Goal: Obtain resource: Obtain resource

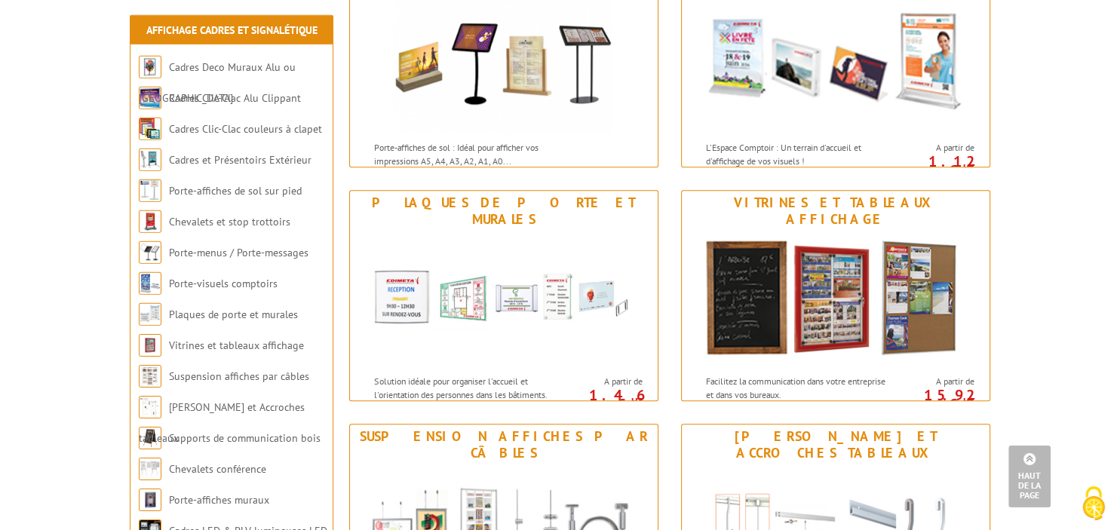
scroll to position [956, 0]
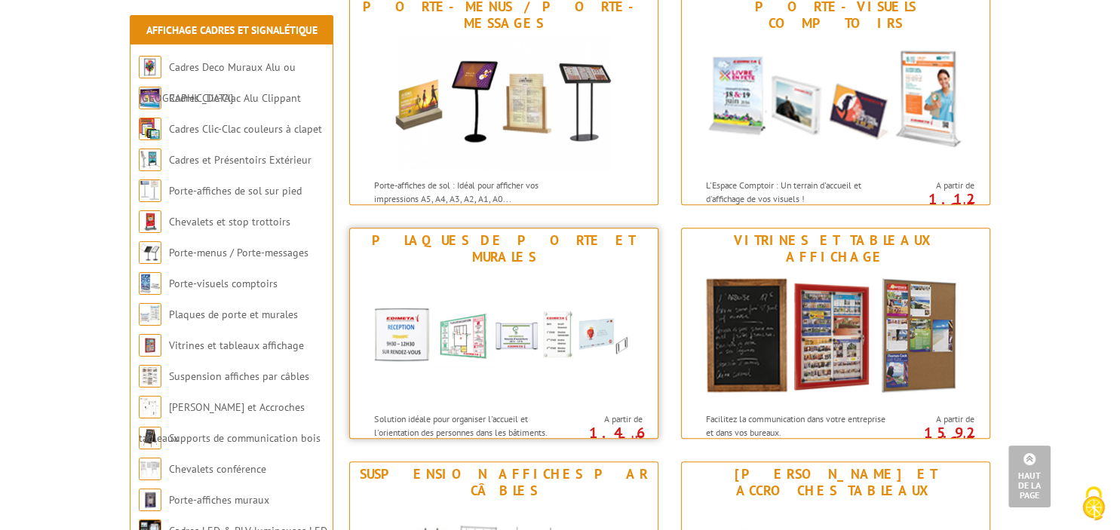
click at [499, 294] on img at bounding box center [503, 337] width 279 height 136
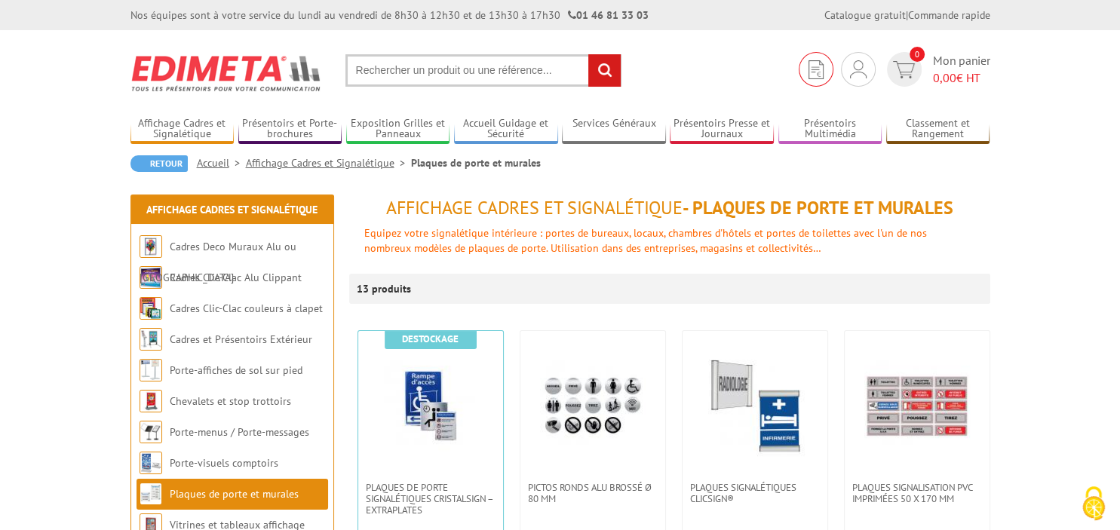
click at [812, 71] on img at bounding box center [816, 69] width 15 height 19
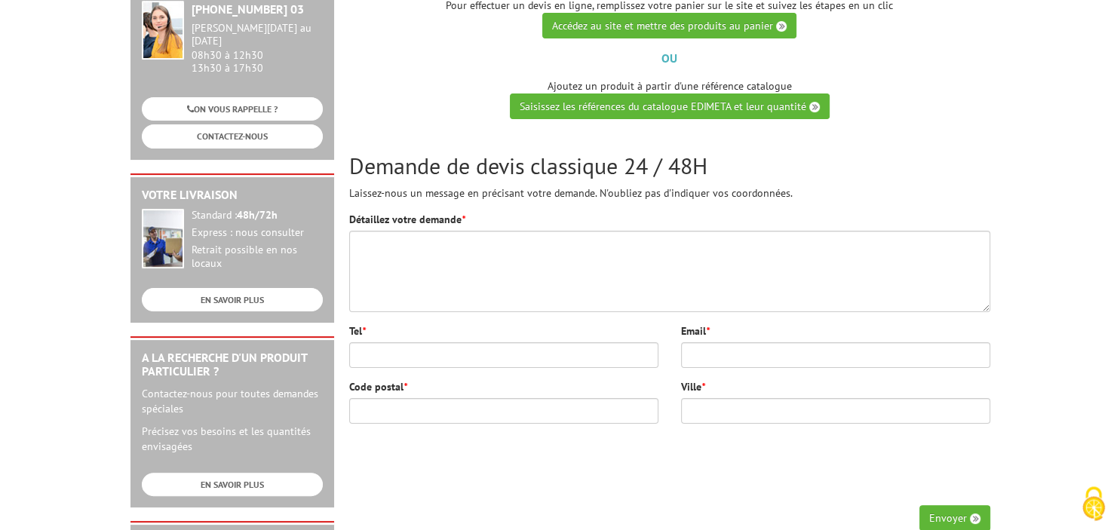
scroll to position [238, 0]
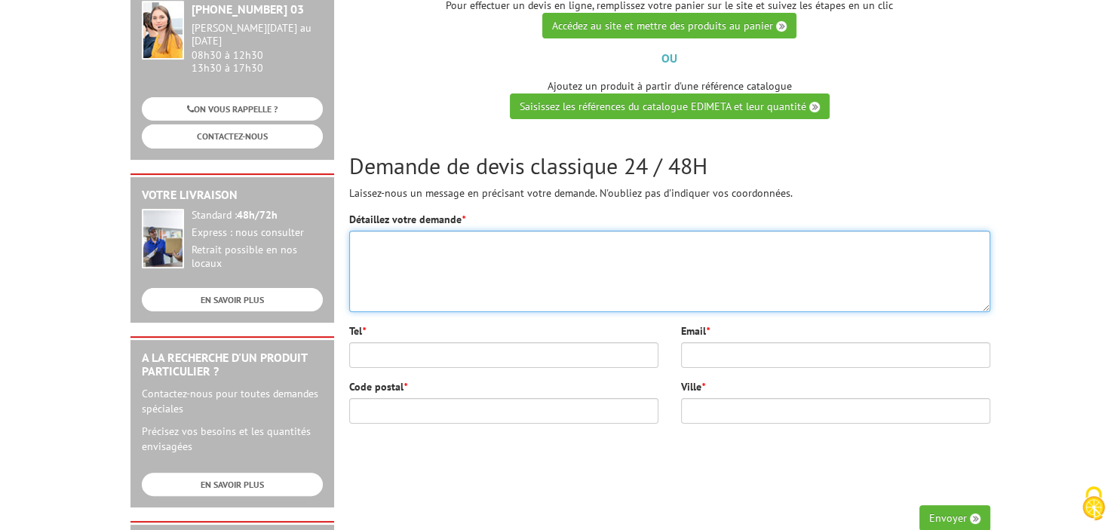
click at [367, 231] on textarea "Détaillez votre demande *" at bounding box center [669, 271] width 641 height 81
type textarea "BONJOUR, MERCI DE BIEN VOULOIR M'ENVOYER UN CATALOGUE"
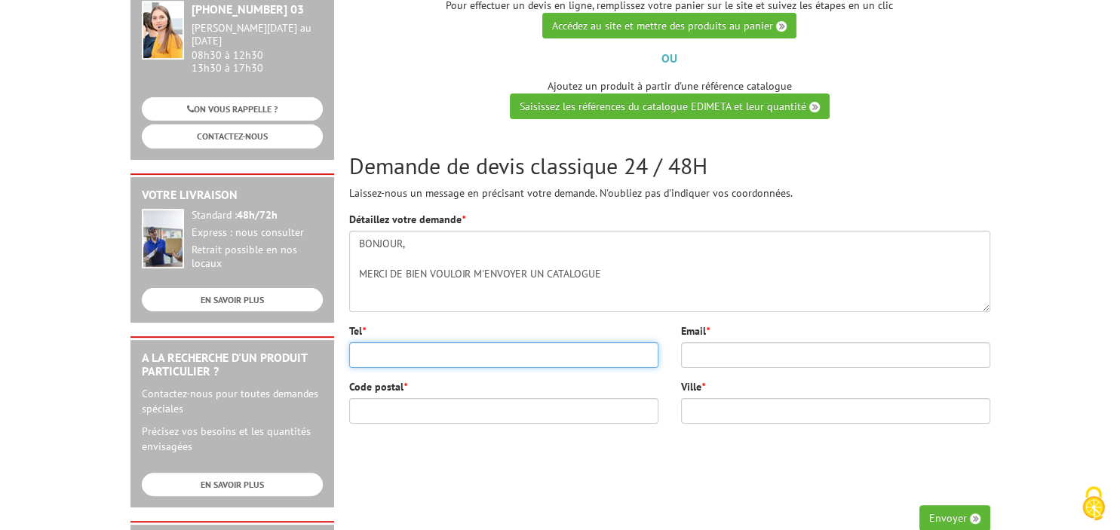
click at [377, 343] on input "Tel *" at bounding box center [503, 356] width 309 height 26
type input "03.88.31.47.24"
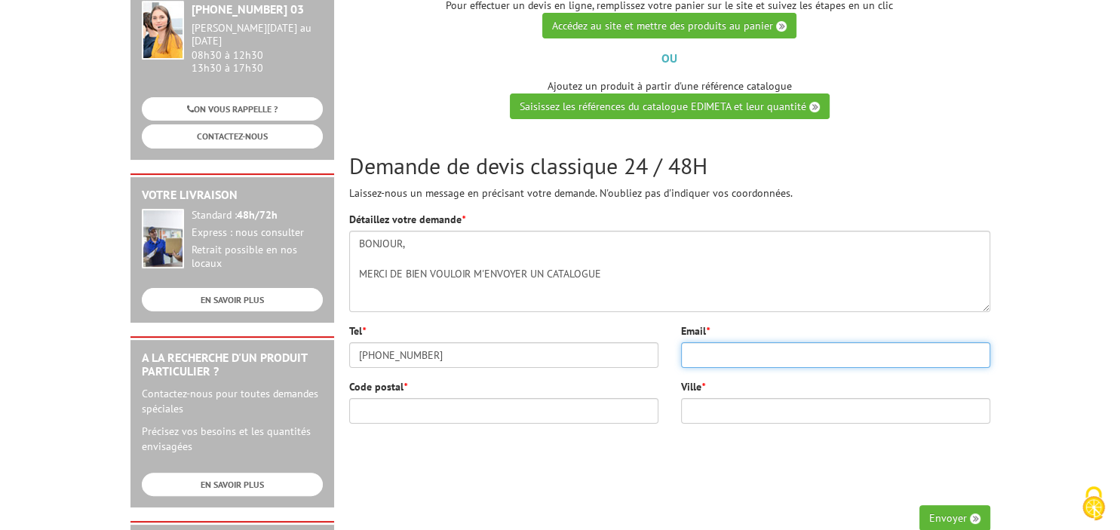
click at [710, 343] on input "Email *" at bounding box center [835, 356] width 309 height 26
type input "catherine.lambin@apf.asso.fr"
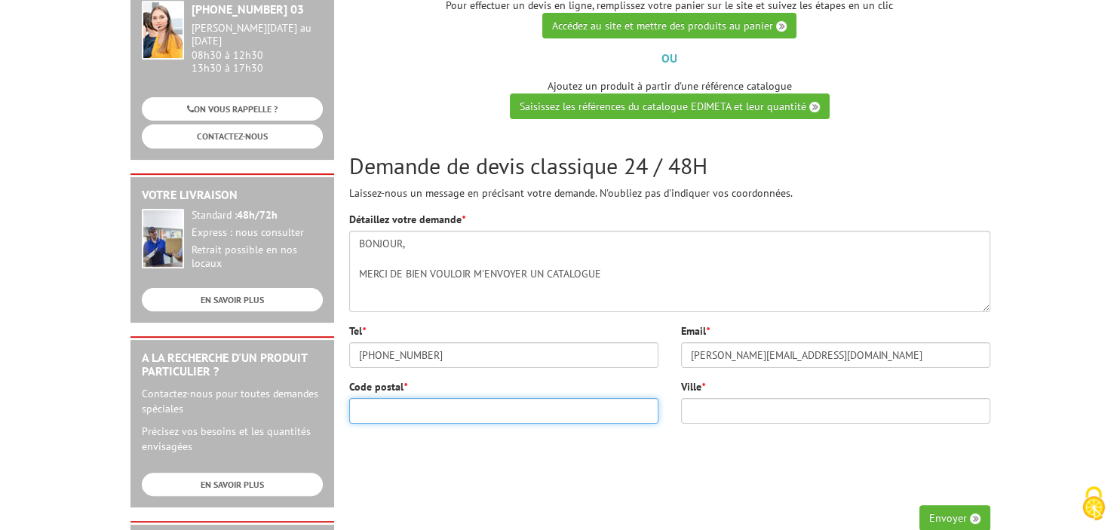
click at [385, 398] on input "Code postal *" at bounding box center [503, 411] width 309 height 26
type input "67000"
click at [693, 441] on div at bounding box center [835, 464] width 309 height 59
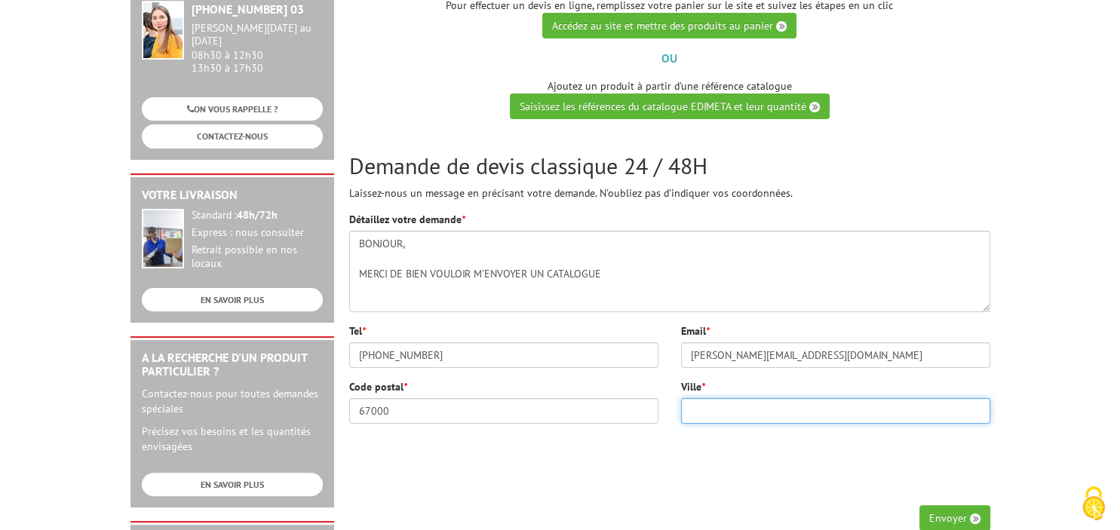
click at [714, 398] on input "Ville *" at bounding box center [835, 411] width 309 height 26
type input "STRASBOURG"
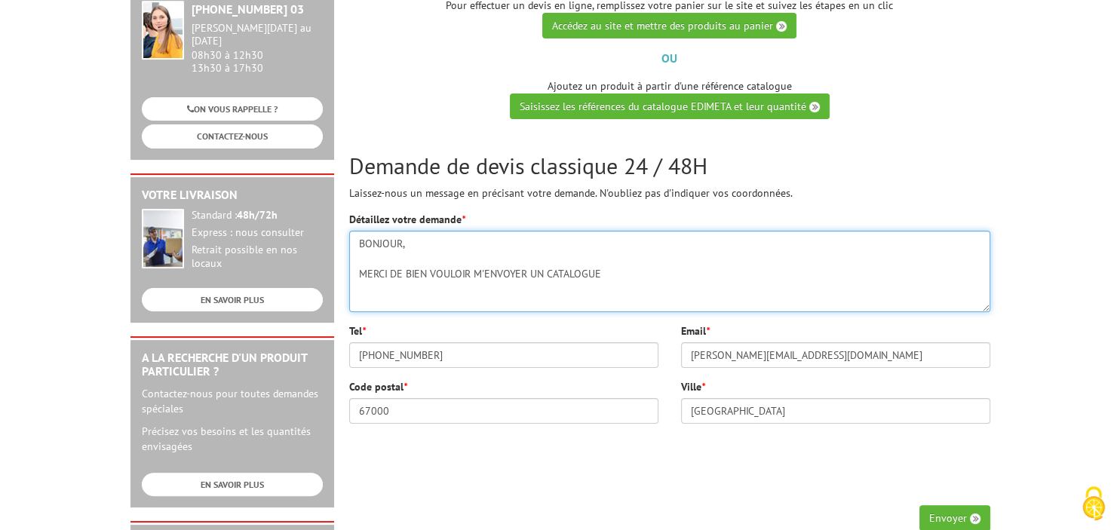
click at [608, 250] on textarea "BONJOUR, MERCI DE BIEN VOULOIR M'ENVOYER UN CATALOGUE" at bounding box center [669, 271] width 641 height 81
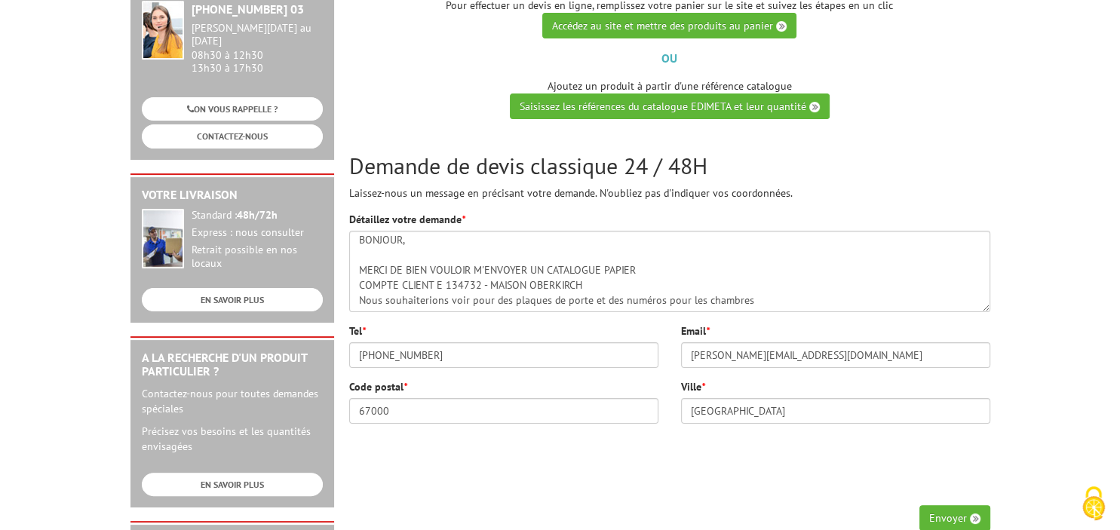
scroll to position [318, 0]
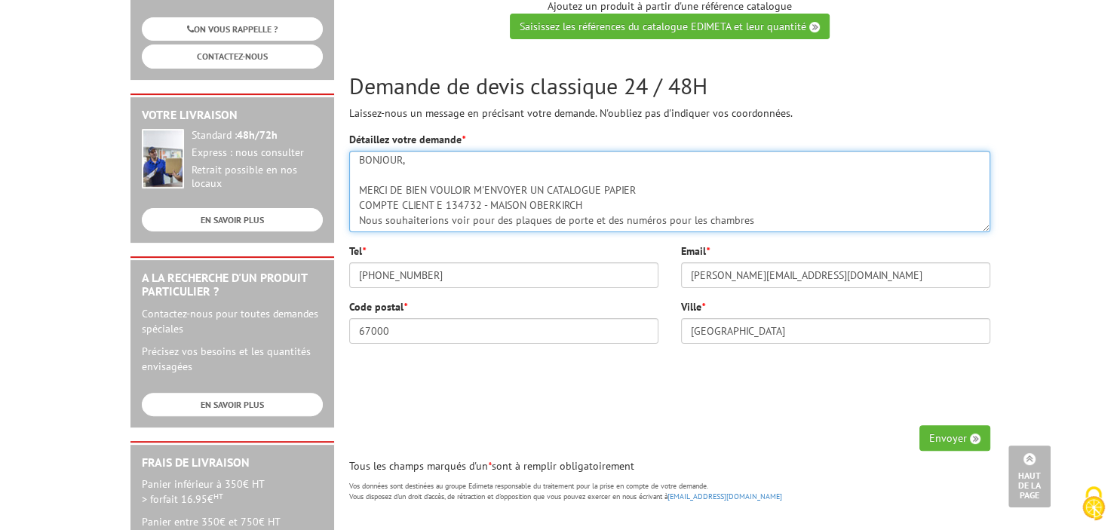
click at [587, 200] on textarea "BONJOUR, MERCI DE BIEN VOULOIR M'ENVOYER UN CATALOGUE PAPIER COMPTE CLIENT E 13…" at bounding box center [669, 191] width 641 height 81
click at [587, 198] on textarea "BONJOUR, MERCI DE BIEN VOULOIR M'ENVOYER UN CATALOGUE PAPIER COMPTE CLIENT E 13…" at bounding box center [669, 191] width 641 height 81
click at [598, 183] on textarea "BONJOUR, MERCI DE BIEN VOULOIR M'ENVOYER UN CATALOGUE PAPIER COMPTE CLIENT E 13…" at bounding box center [669, 191] width 641 height 81
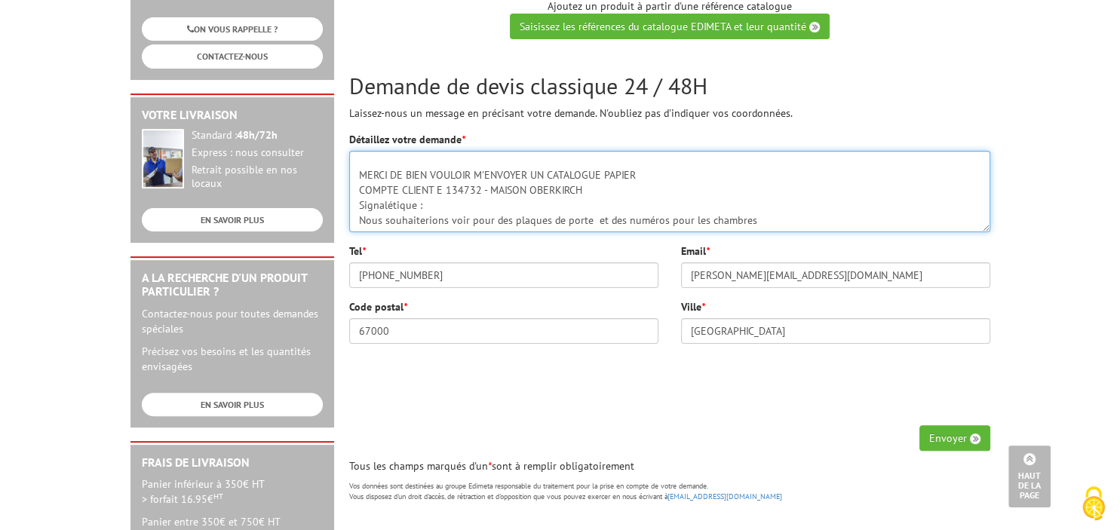
type textarea "BONJOUR, MERCI DE BIEN VOULOIR M'ENVOYER UN CATALOGUE PAPIER COMPTE CLIENT E 13…"
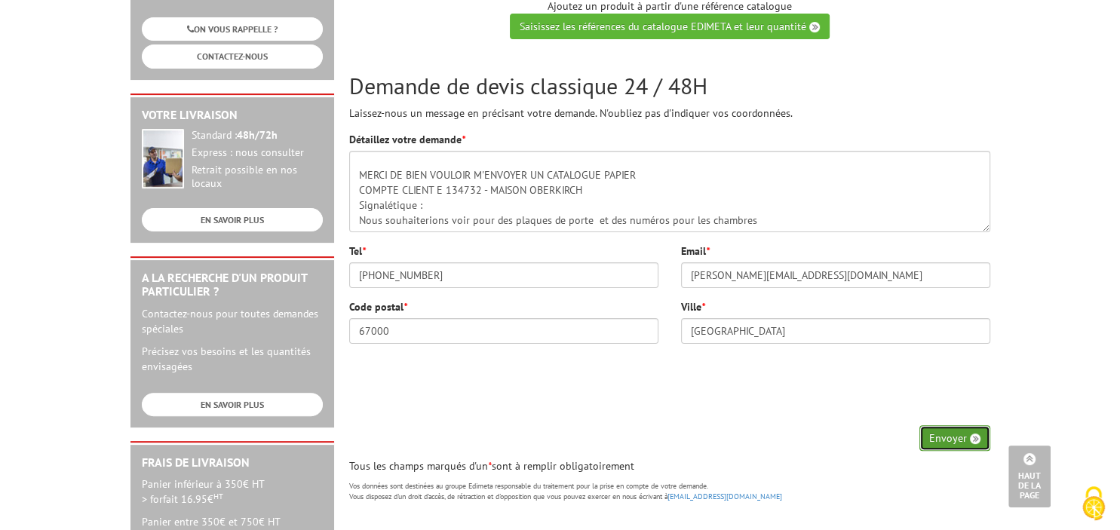
click at [954, 425] on button "Envoyer" at bounding box center [955, 438] width 71 height 26
click at [943, 425] on button "Envoyer" at bounding box center [955, 438] width 71 height 26
click at [946, 425] on button "Envoyer" at bounding box center [955, 438] width 71 height 26
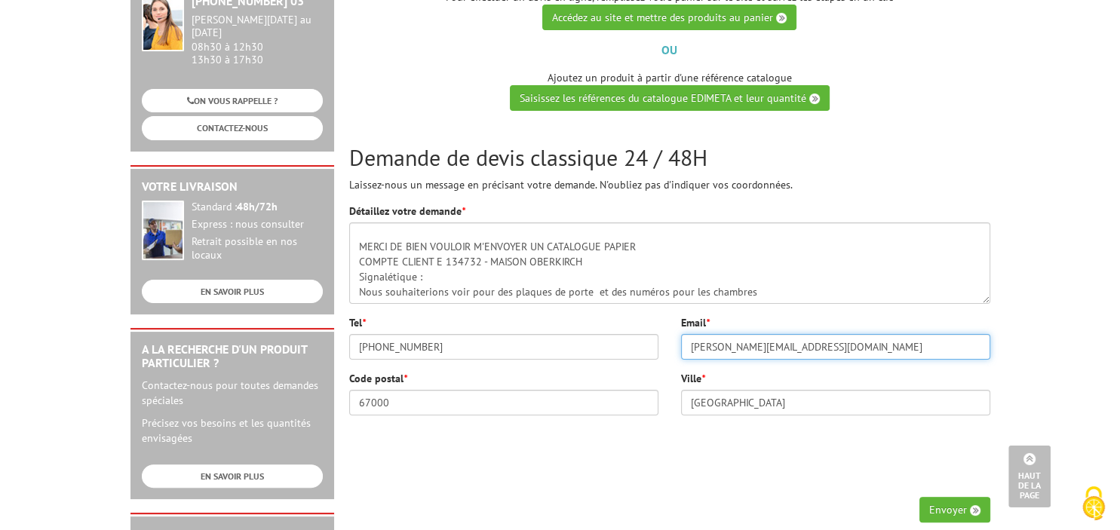
scroll to position [159, 0]
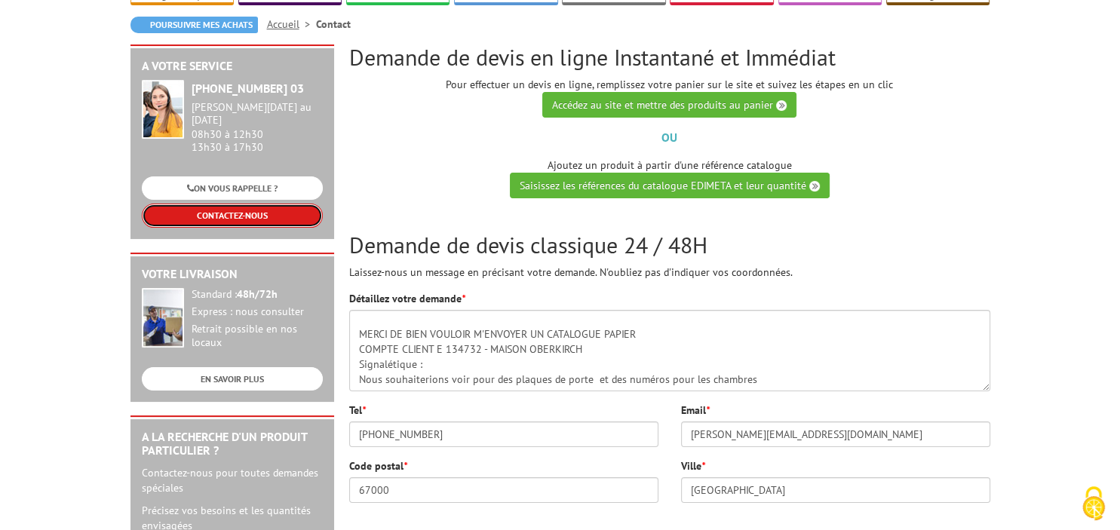
click at [236, 204] on link "CONTACTEZ-NOUS" at bounding box center [232, 215] width 181 height 23
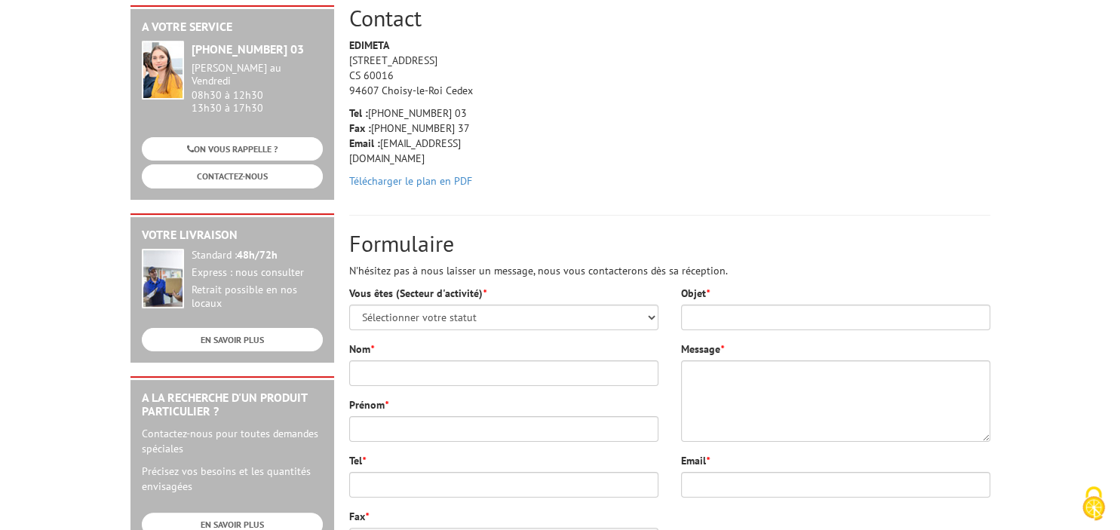
scroll to position [238, 0]
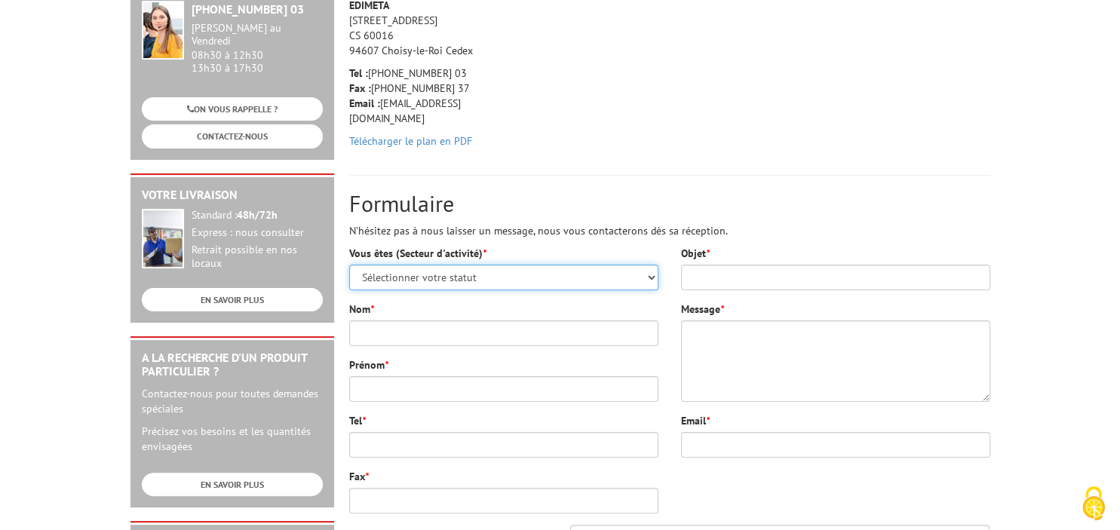
click at [349, 265] on select "Sélectionner votre statut Administrations et collectivités Magasins et commerce…" at bounding box center [503, 278] width 309 height 26
select select "876"
click option "Administrations et collectivités" at bounding box center [0, 0] width 0 height 0
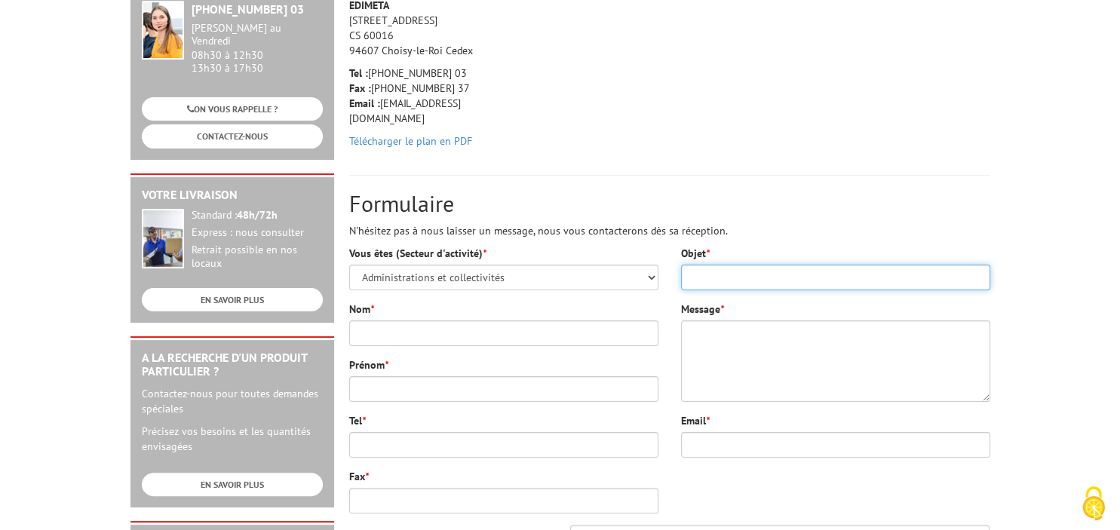
click at [697, 265] on input "Objet *" at bounding box center [835, 278] width 309 height 26
type input "DEMANDE DE CATALOGUE PAPIER"
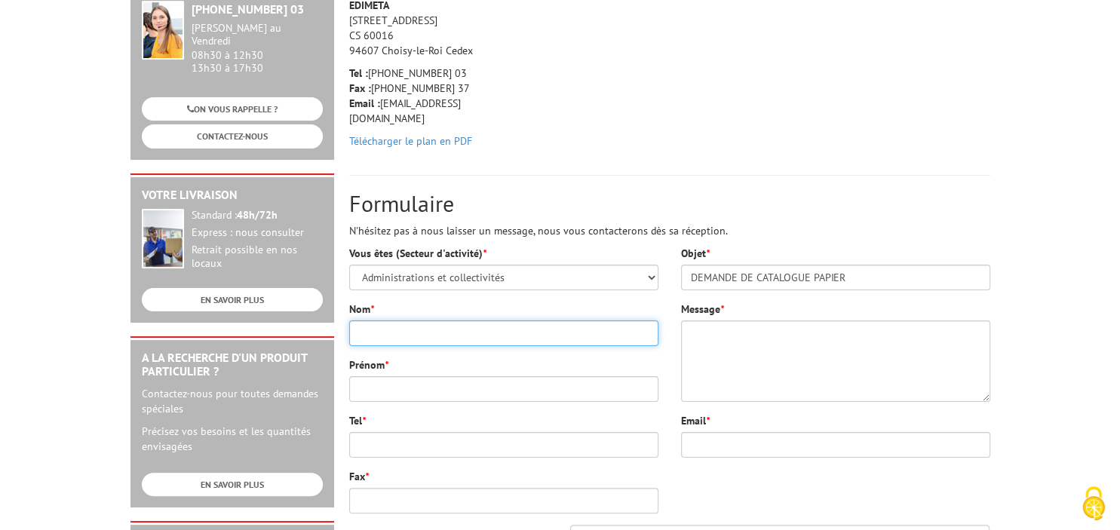
click at [363, 321] on input "Nom *" at bounding box center [503, 334] width 309 height 26
type input "LAMBIN"
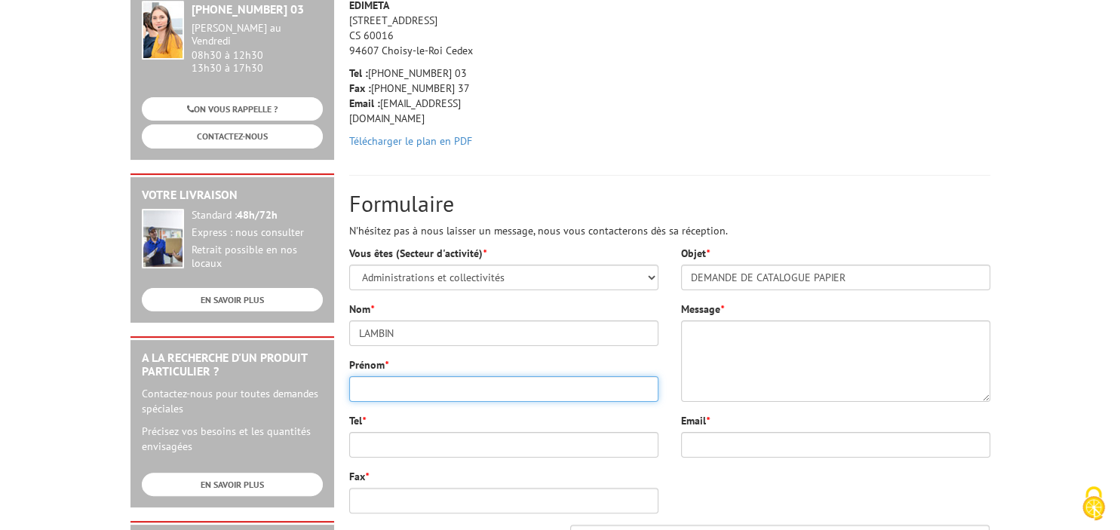
click at [367, 376] on input "Prénom *" at bounding box center [503, 389] width 309 height 26
type input "[PERSON_NAME]"
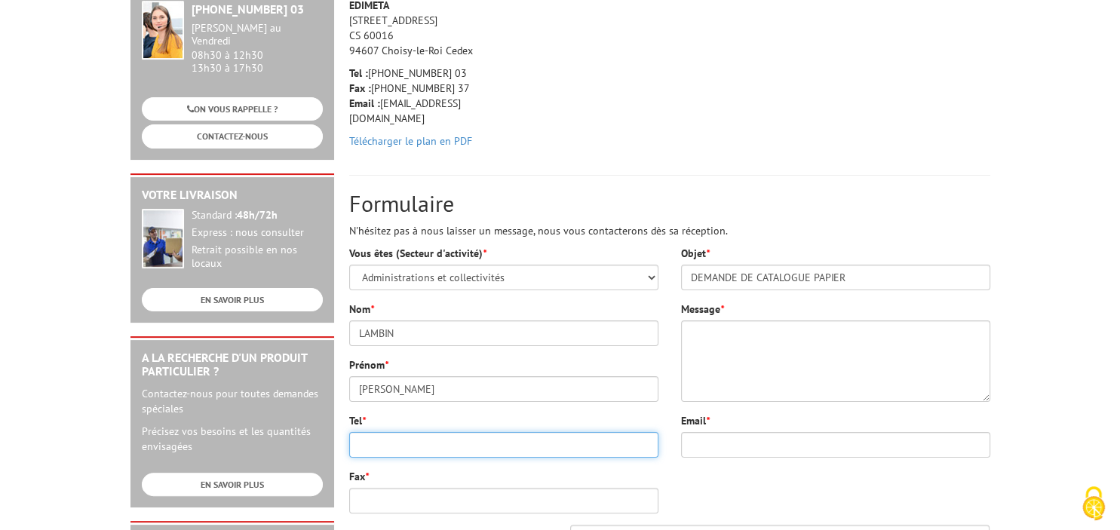
click at [360, 432] on input "Tel *" at bounding box center [503, 445] width 309 height 26
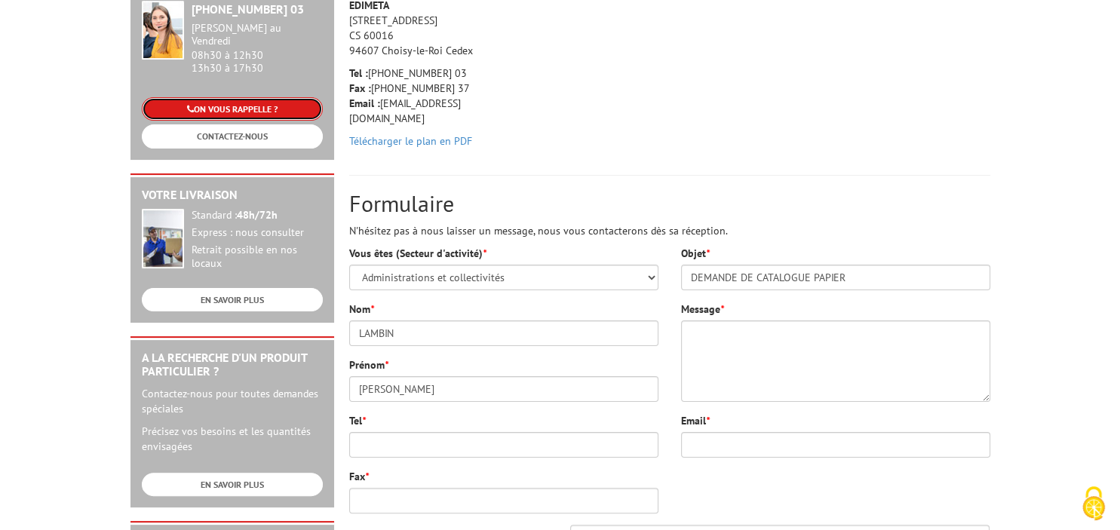
click at [228, 97] on link "ON VOUS RAPPELLE ?" at bounding box center [232, 108] width 181 height 23
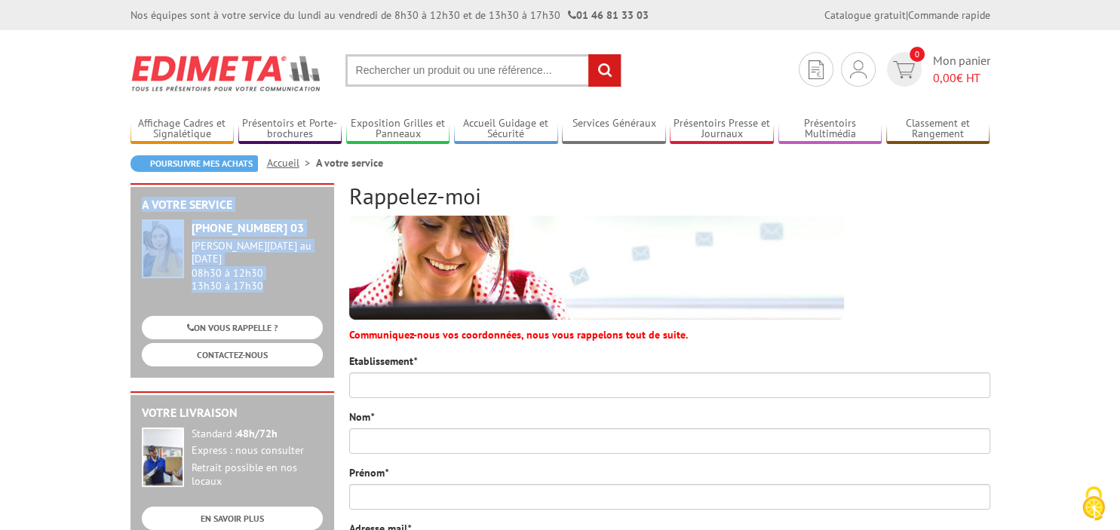
drag, startPoint x: 144, startPoint y: 204, endPoint x: 324, endPoint y: 356, distance: 235.5
click at [324, 356] on section "A votre service [PHONE_NUMBER] 03 [PERSON_NAME][DATE] au [DATE] 08h30 à 12h30 1…" at bounding box center [233, 281] width 204 height 193
copy section "A votre service [PHONE_NUMBER] 03 [PERSON_NAME][DATE] au [DATE] 08h30 à 12h30 1…"
